Goal: Information Seeking & Learning: Check status

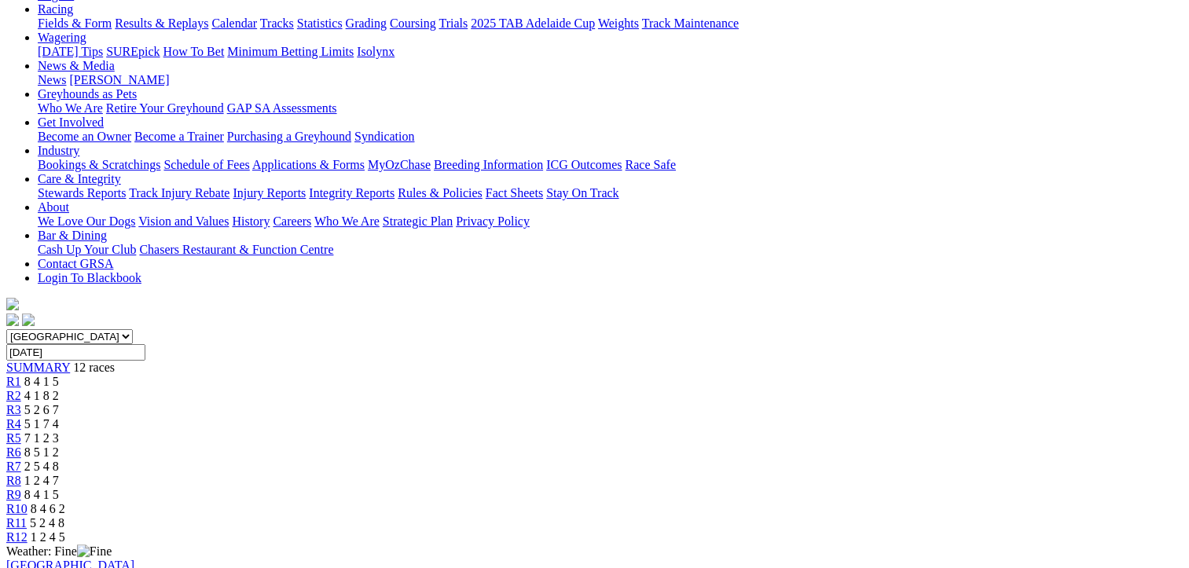
scroll to position [79, 0]
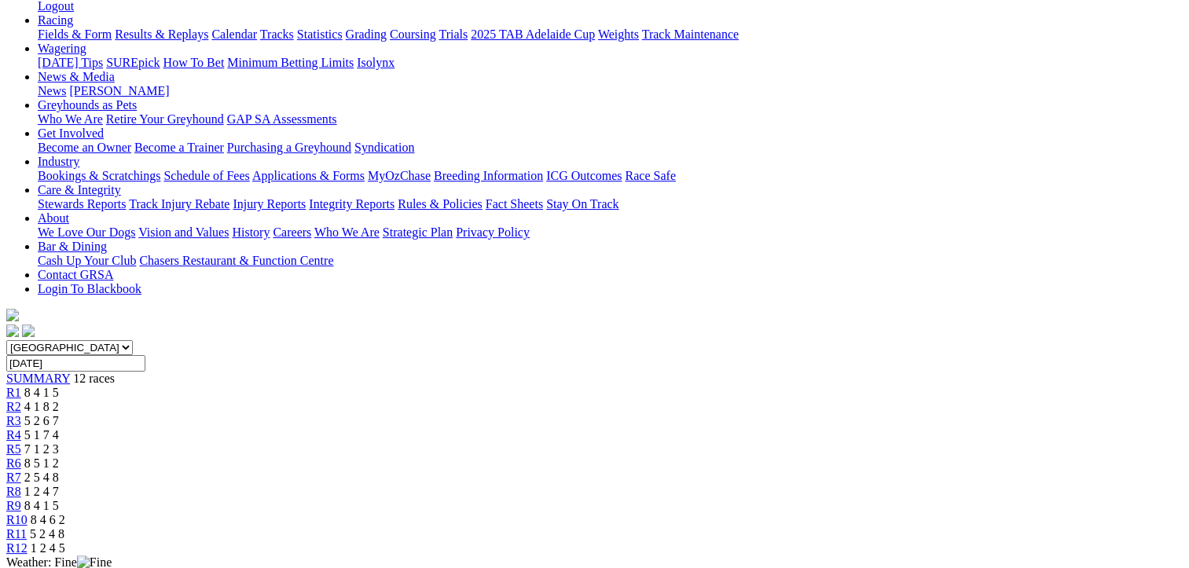
scroll to position [79, 0]
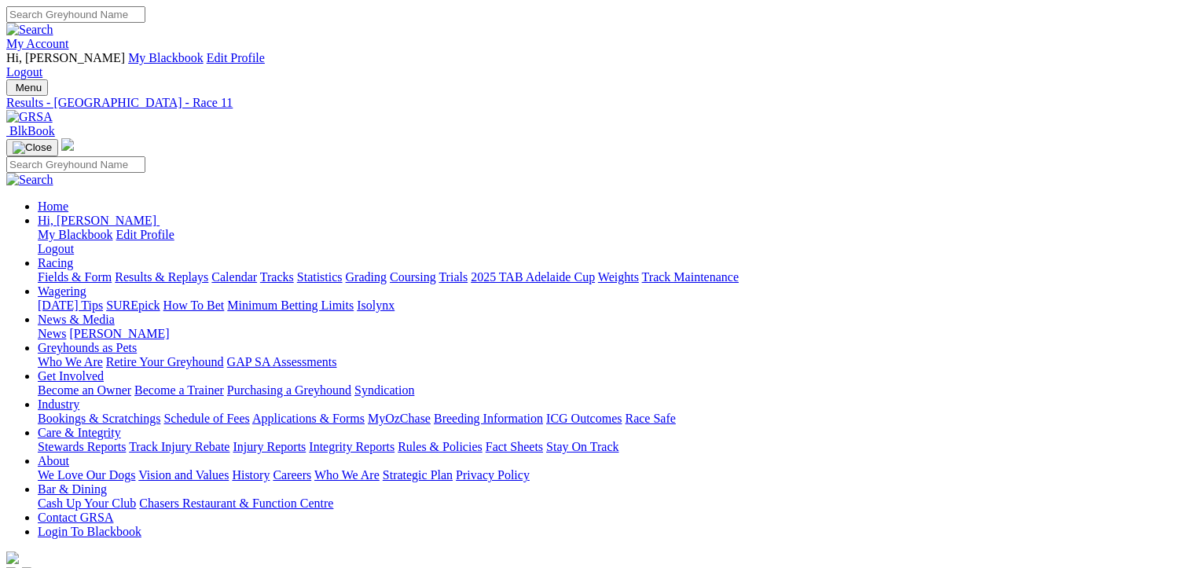
scroll to position [38, 0]
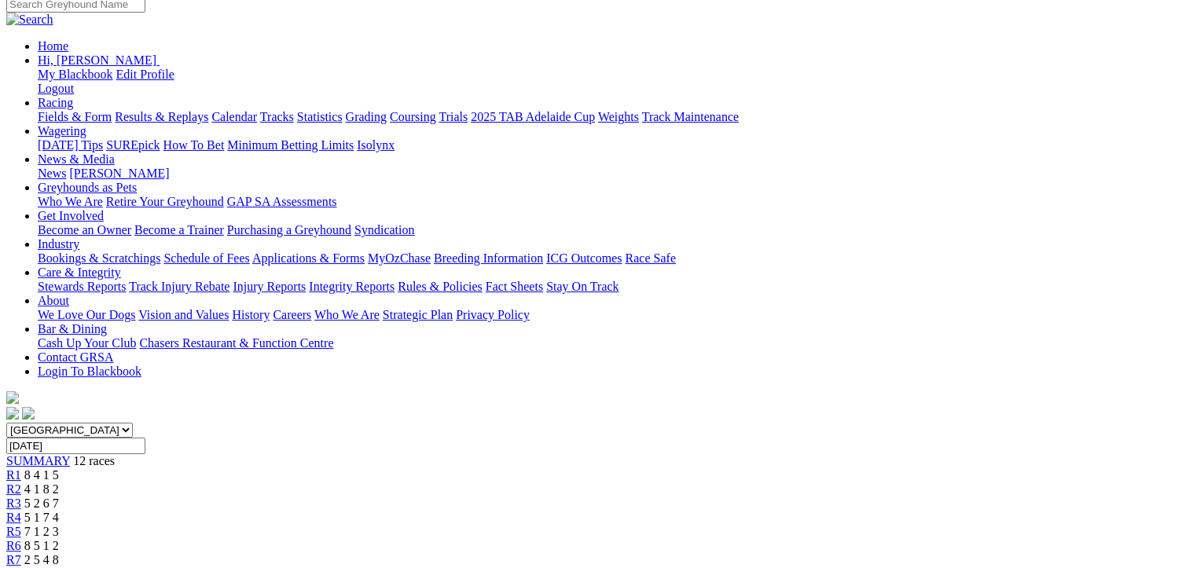
scroll to position [157, 0]
